Goal: Book appointment/travel/reservation

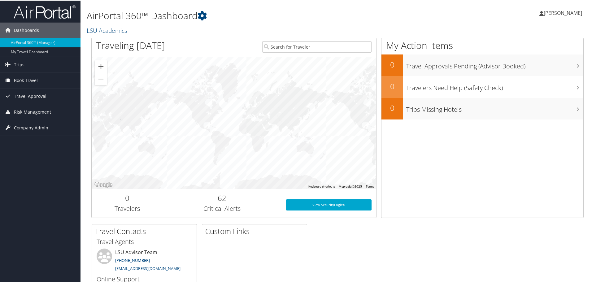
click at [34, 77] on span "Book Travel" at bounding box center [26, 79] width 24 height 15
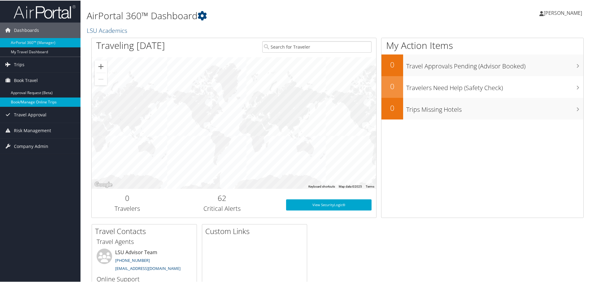
click at [50, 98] on link "Book/Manage Online Trips" at bounding box center [40, 101] width 81 height 9
